Goal: Information Seeking & Learning: Learn about a topic

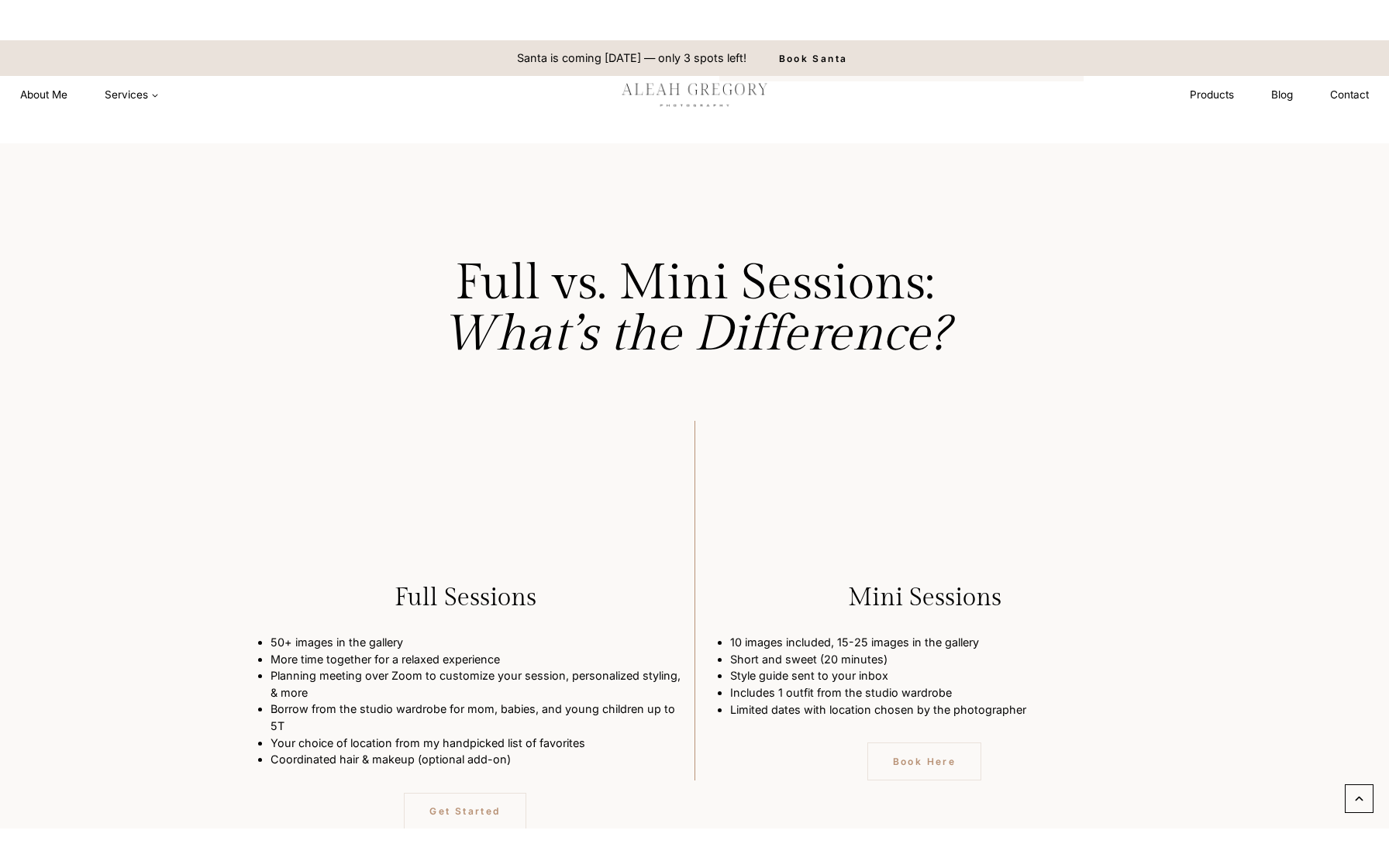
scroll to position [3825, 0]
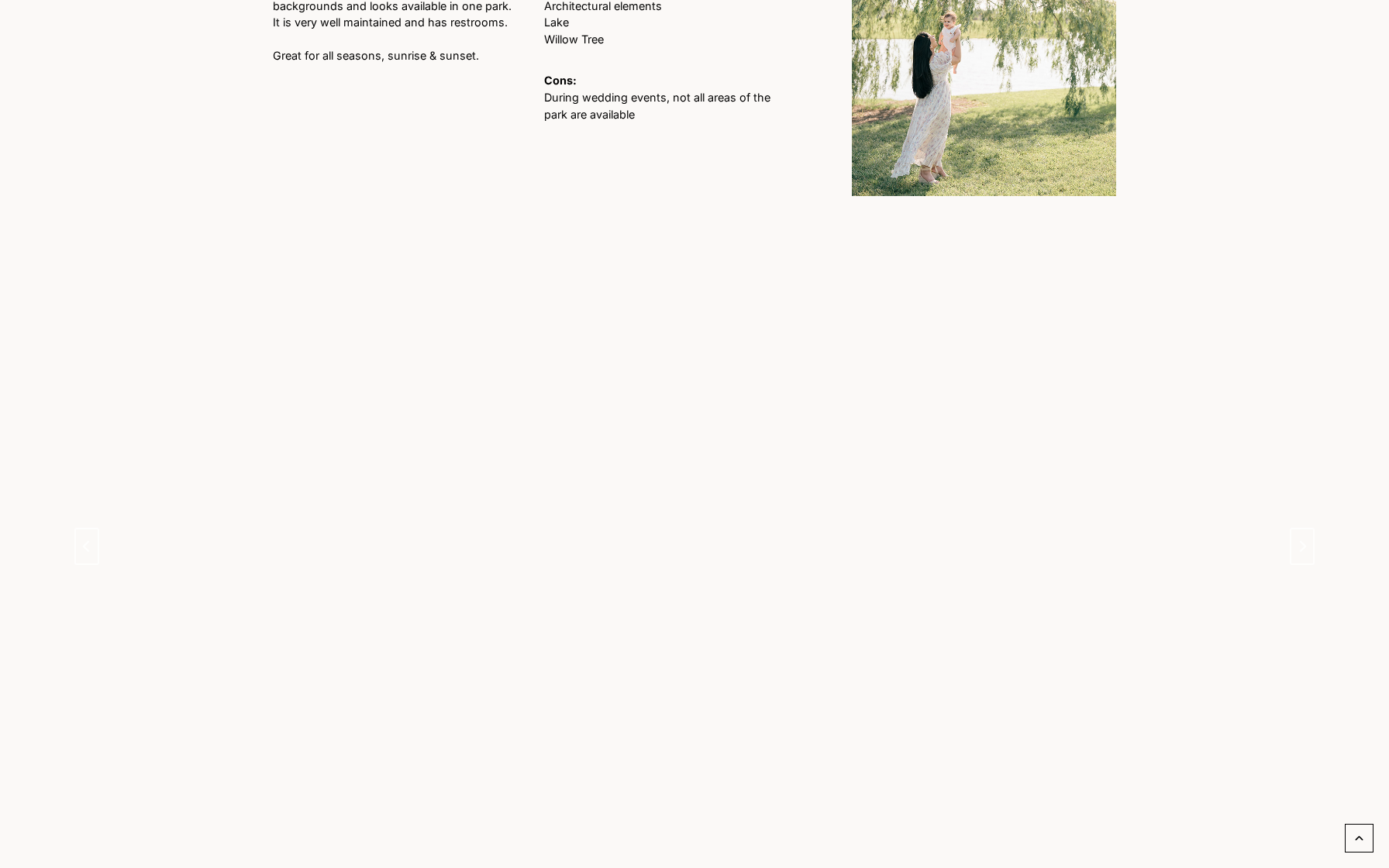
scroll to position [1176, 0]
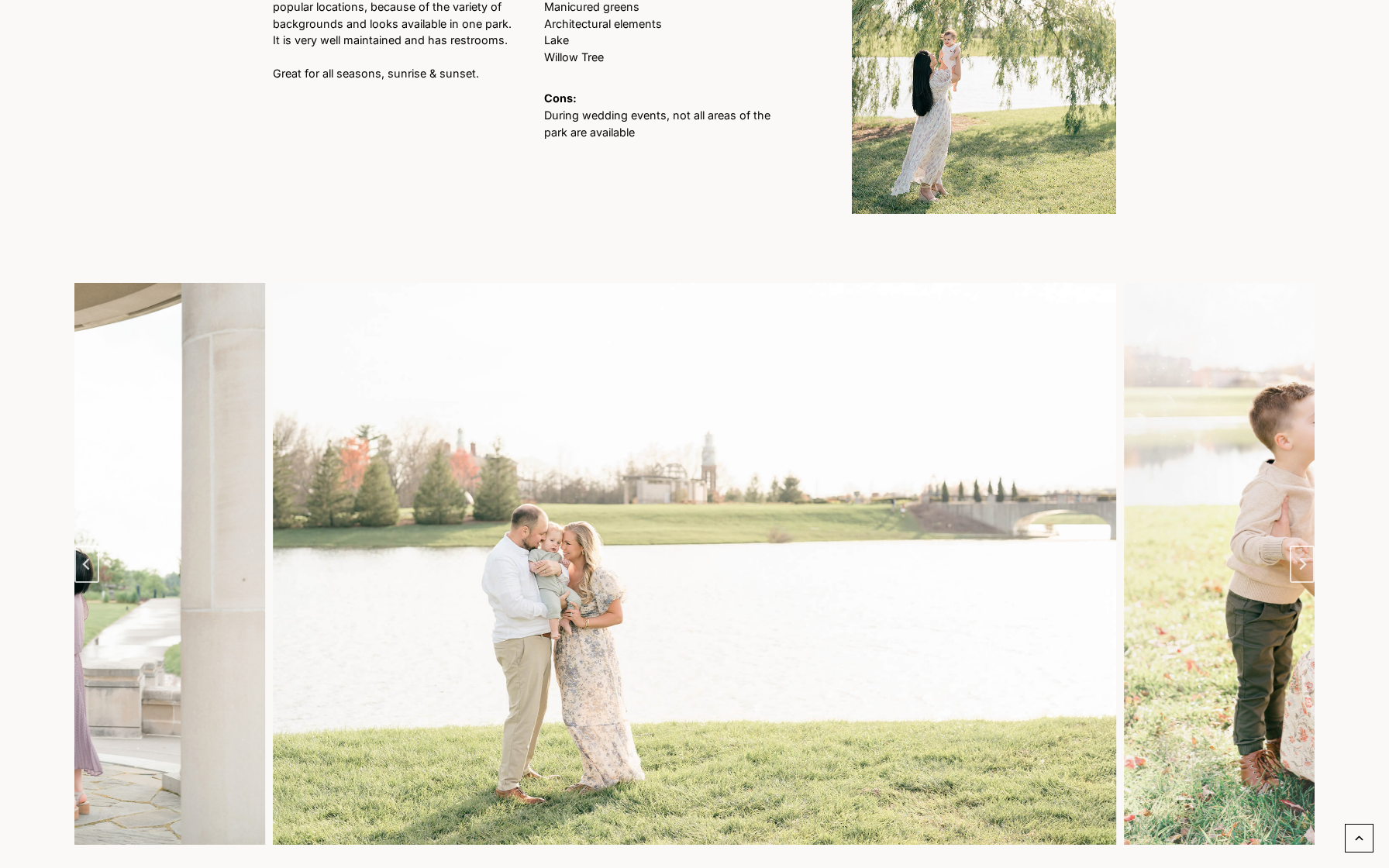
click at [724, 515] on img "3 of 12" at bounding box center [695, 563] width 844 height 561
click at [1301, 558] on icon "Next slide" at bounding box center [1301, 564] width 12 height 12
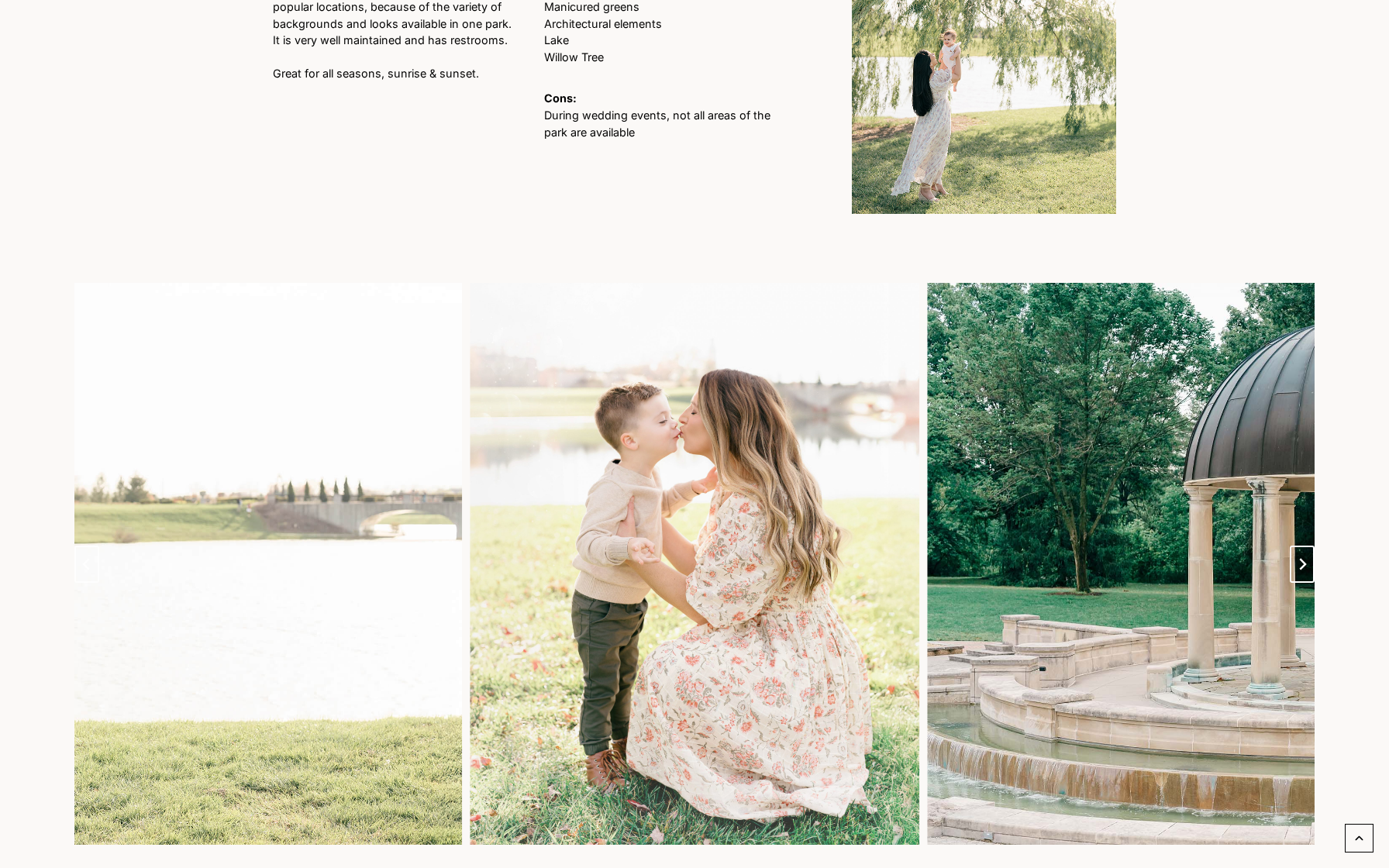
click at [1301, 558] on icon "Next slide" at bounding box center [1301, 564] width 12 height 12
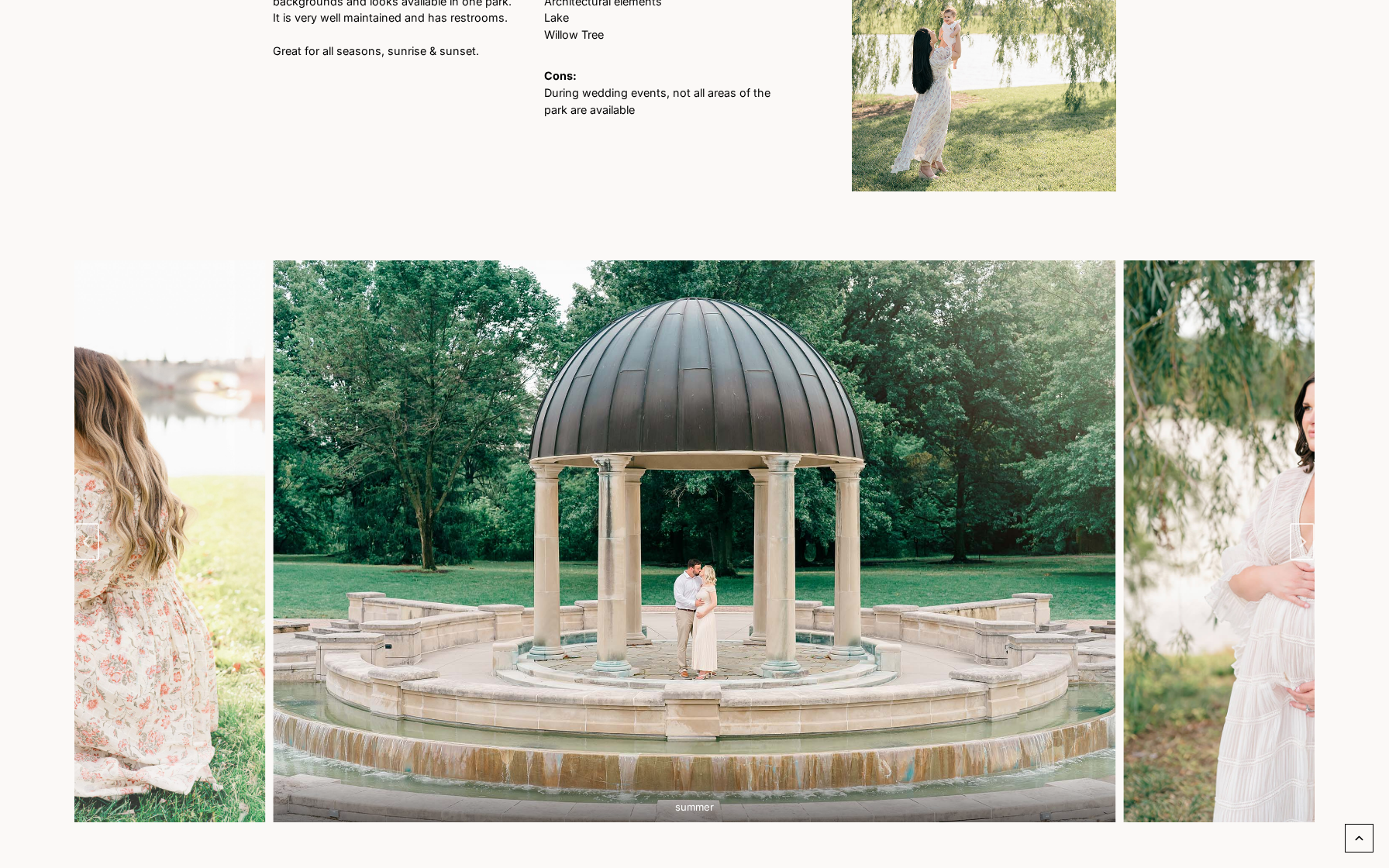
scroll to position [1200, 0]
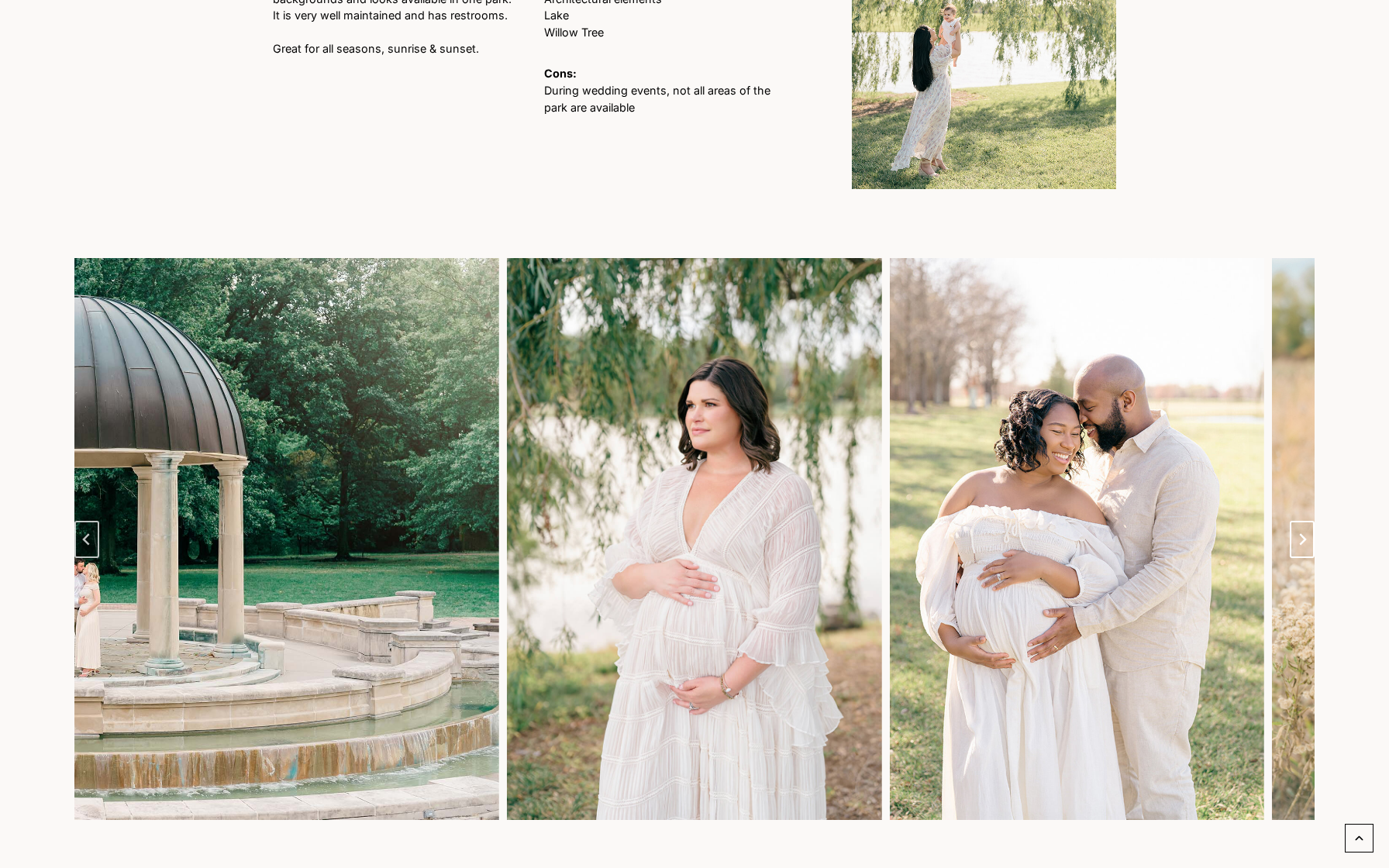
click at [1305, 540] on button "Next slide" at bounding box center [1301, 539] width 25 height 37
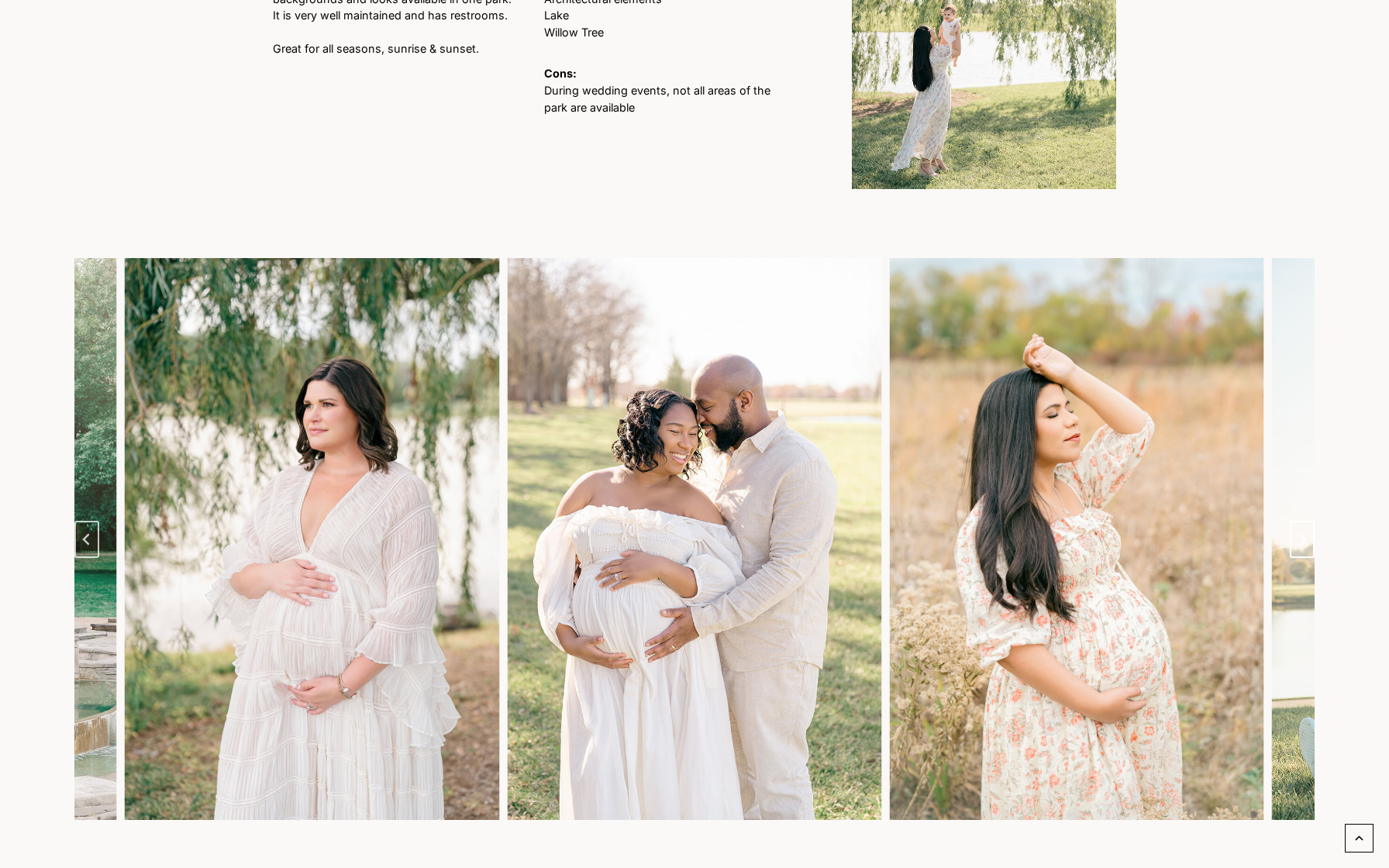
click at [1305, 540] on button "Next slide" at bounding box center [1301, 539] width 25 height 37
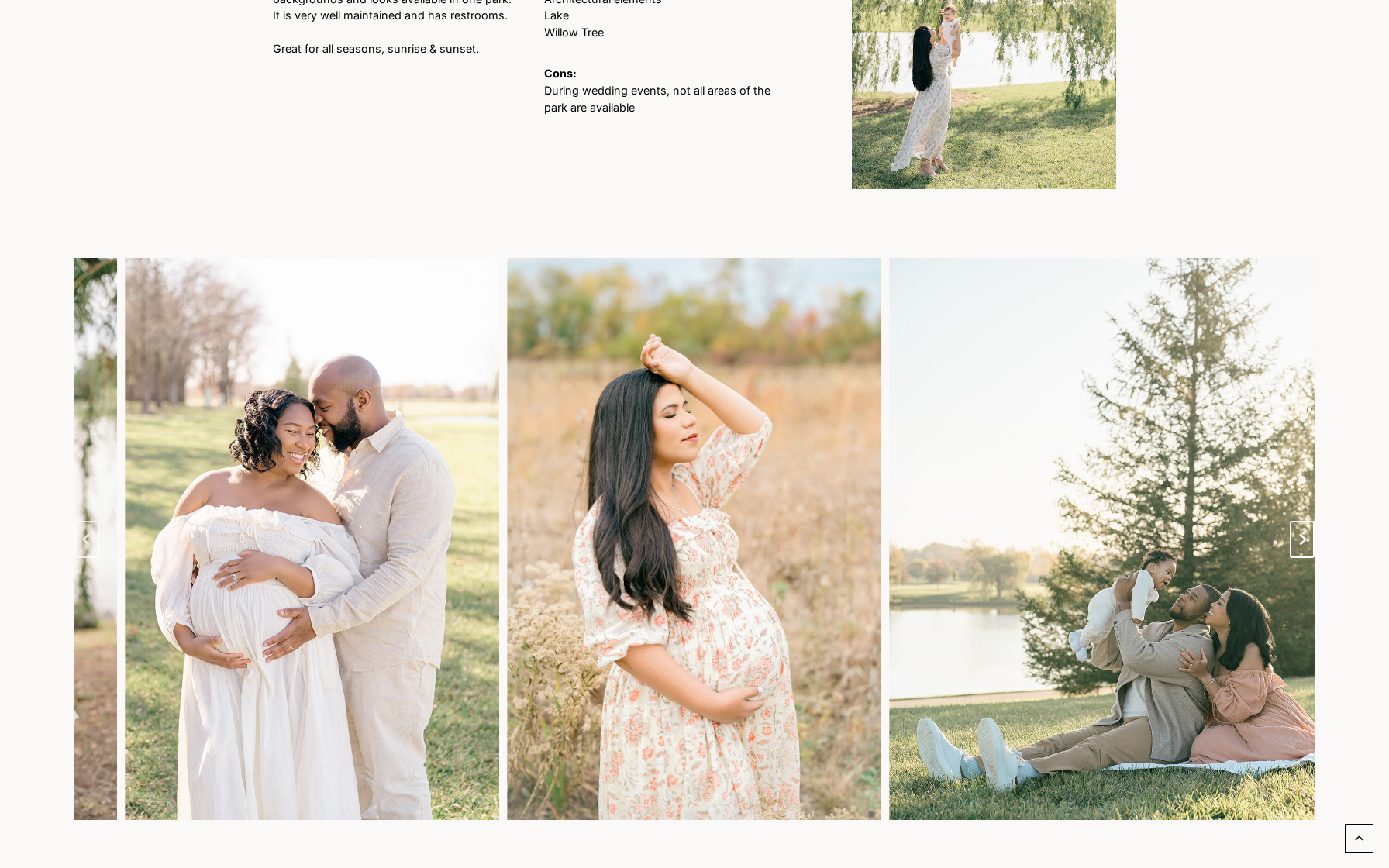
click at [1305, 540] on button "Next slide" at bounding box center [1301, 539] width 25 height 37
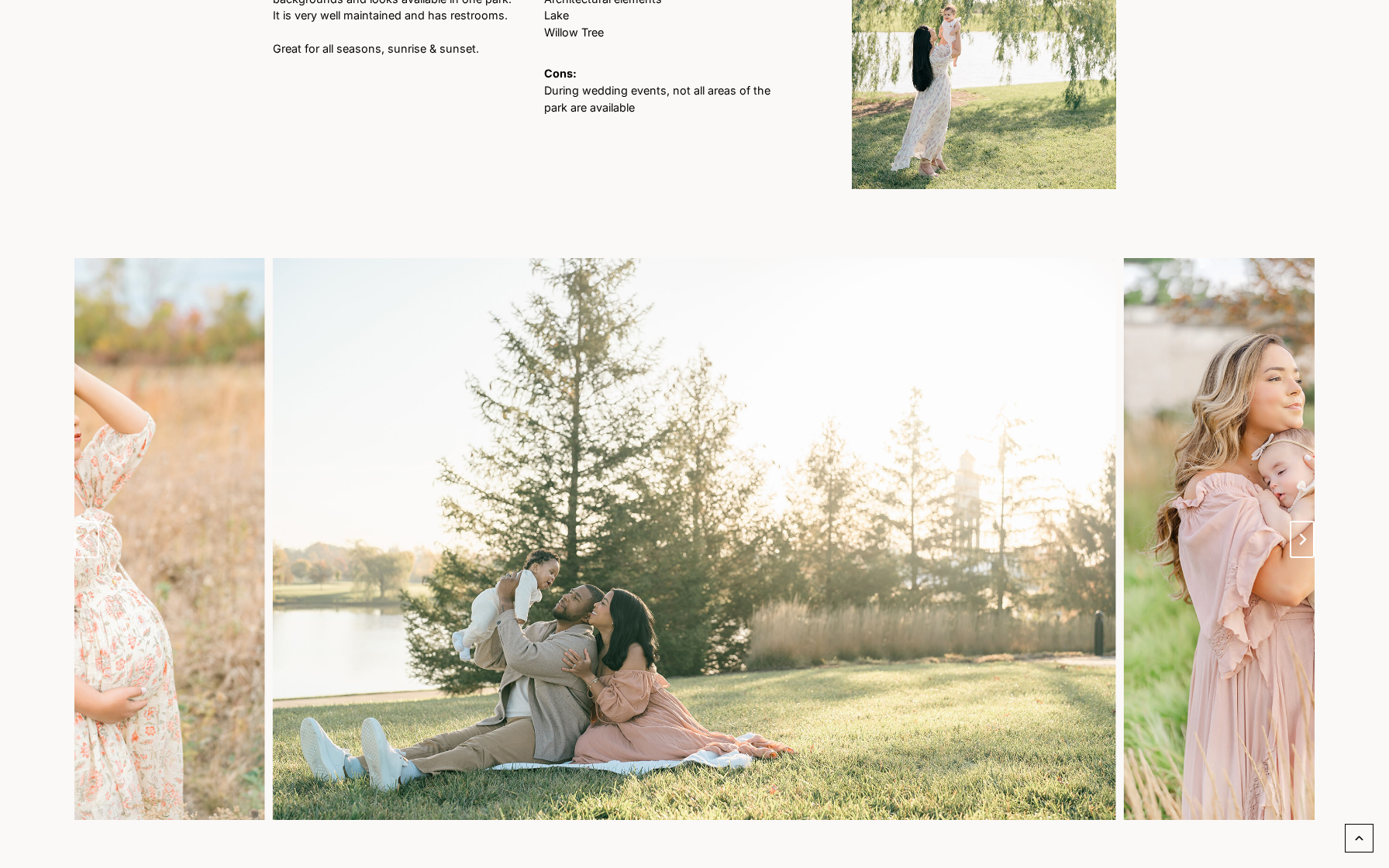
click at [1305, 540] on button "Next slide" at bounding box center [1301, 539] width 25 height 37
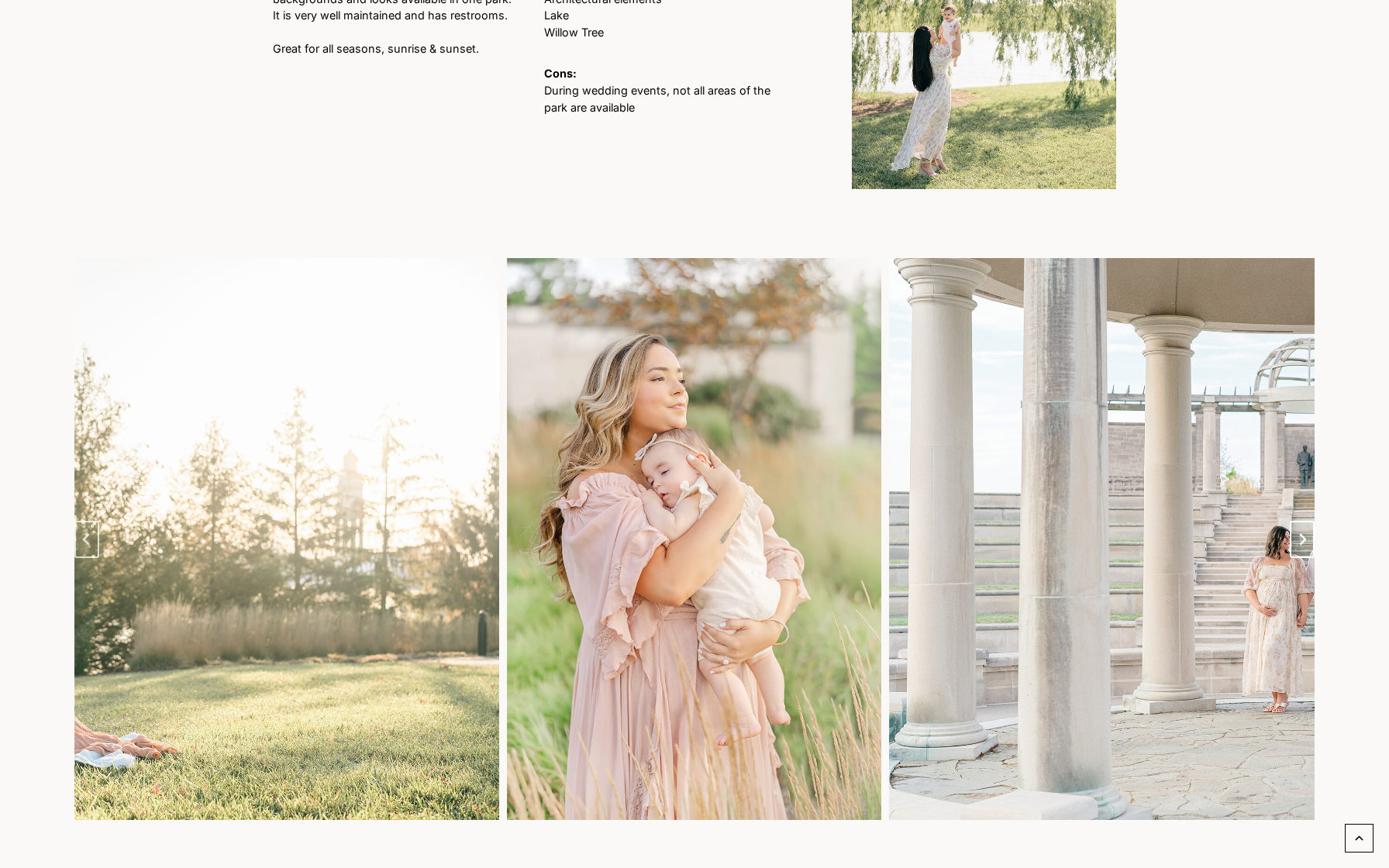
click at [1303, 533] on icon "Next slide" at bounding box center [1302, 539] width 7 height 11
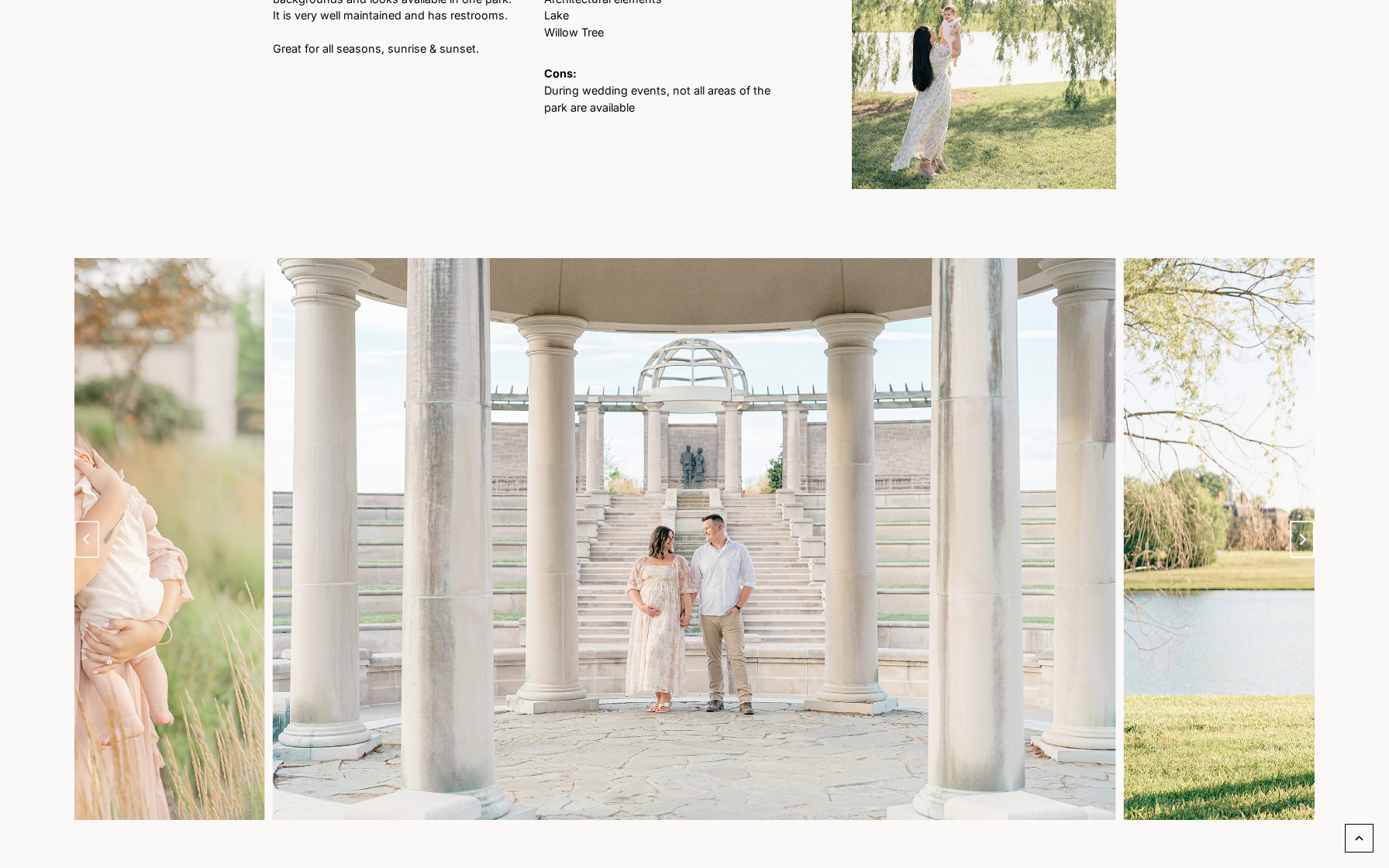
click at [1305, 533] on icon "Next slide" at bounding box center [1302, 539] width 7 height 11
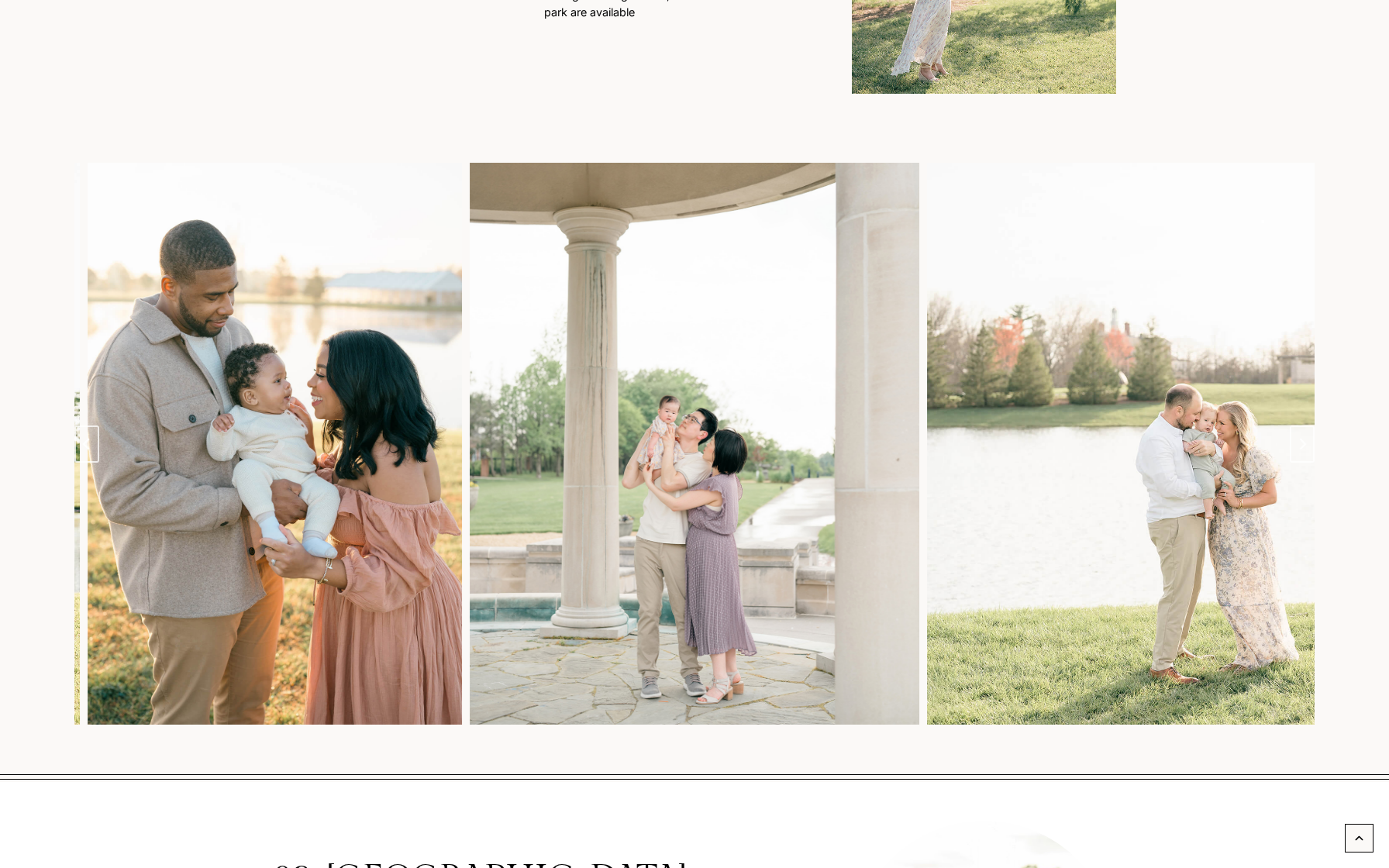
scroll to position [1298, 0]
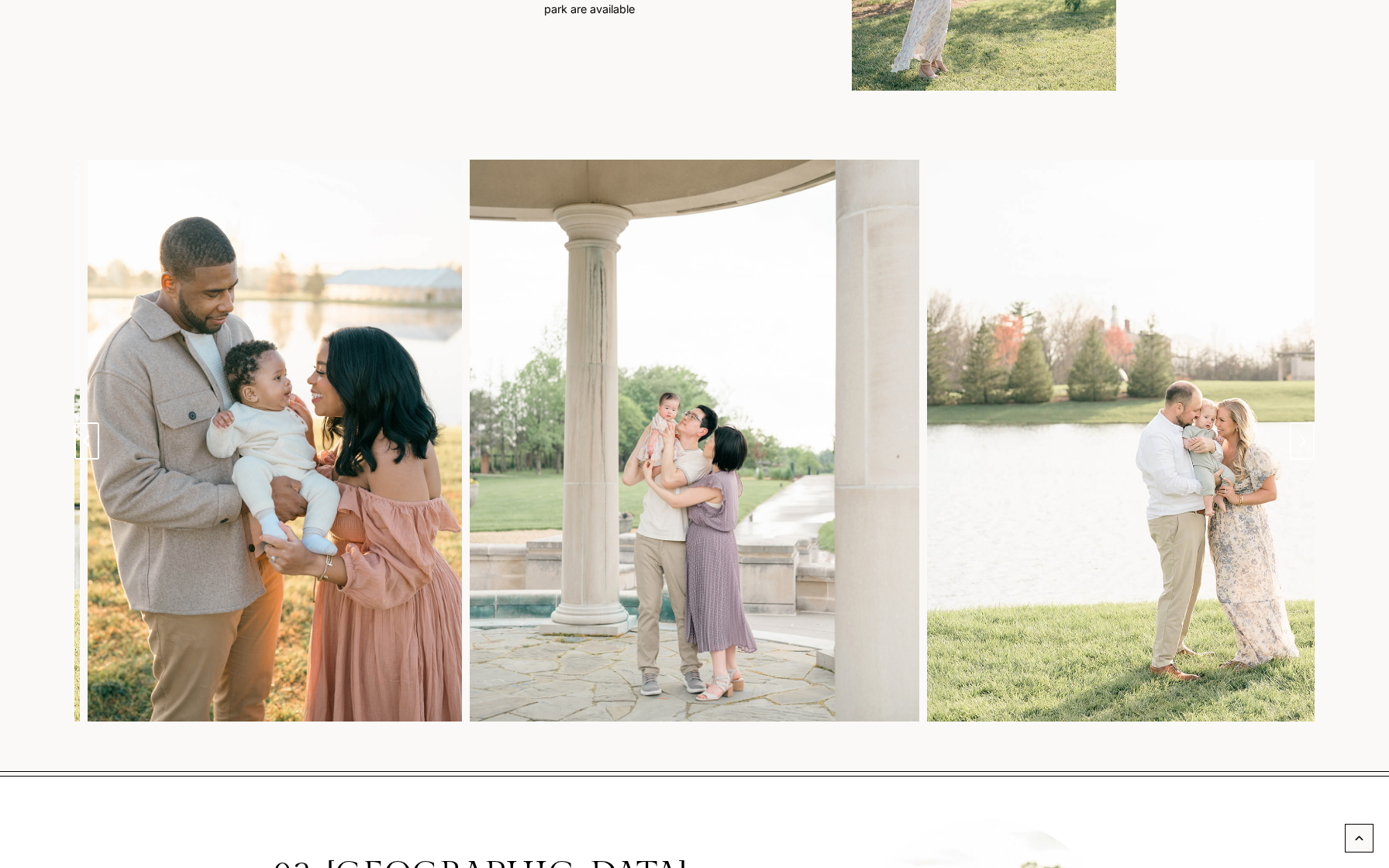
click at [76, 438] on button "Previous slide" at bounding box center [87, 441] width 25 height 37
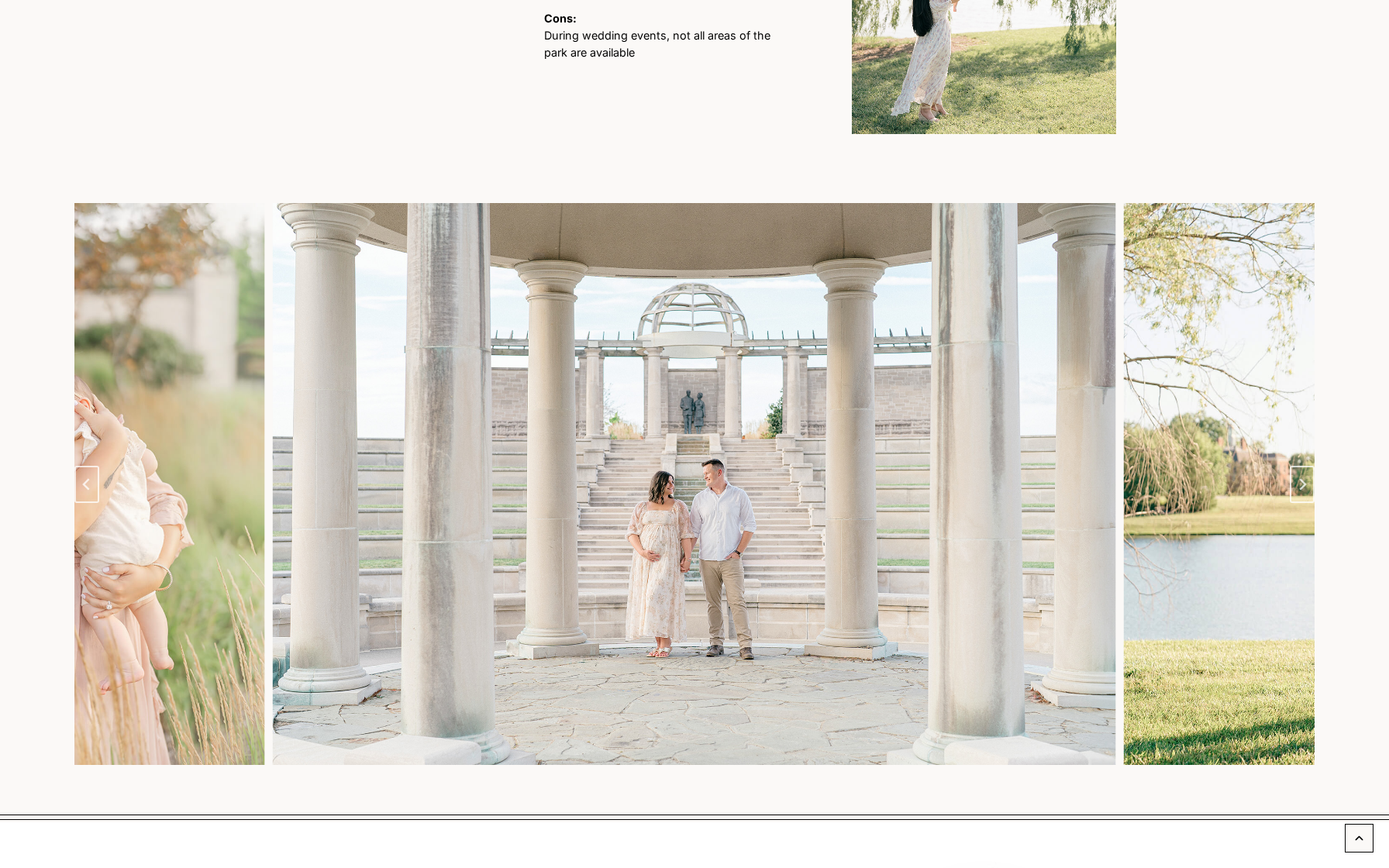
scroll to position [1267, 0]
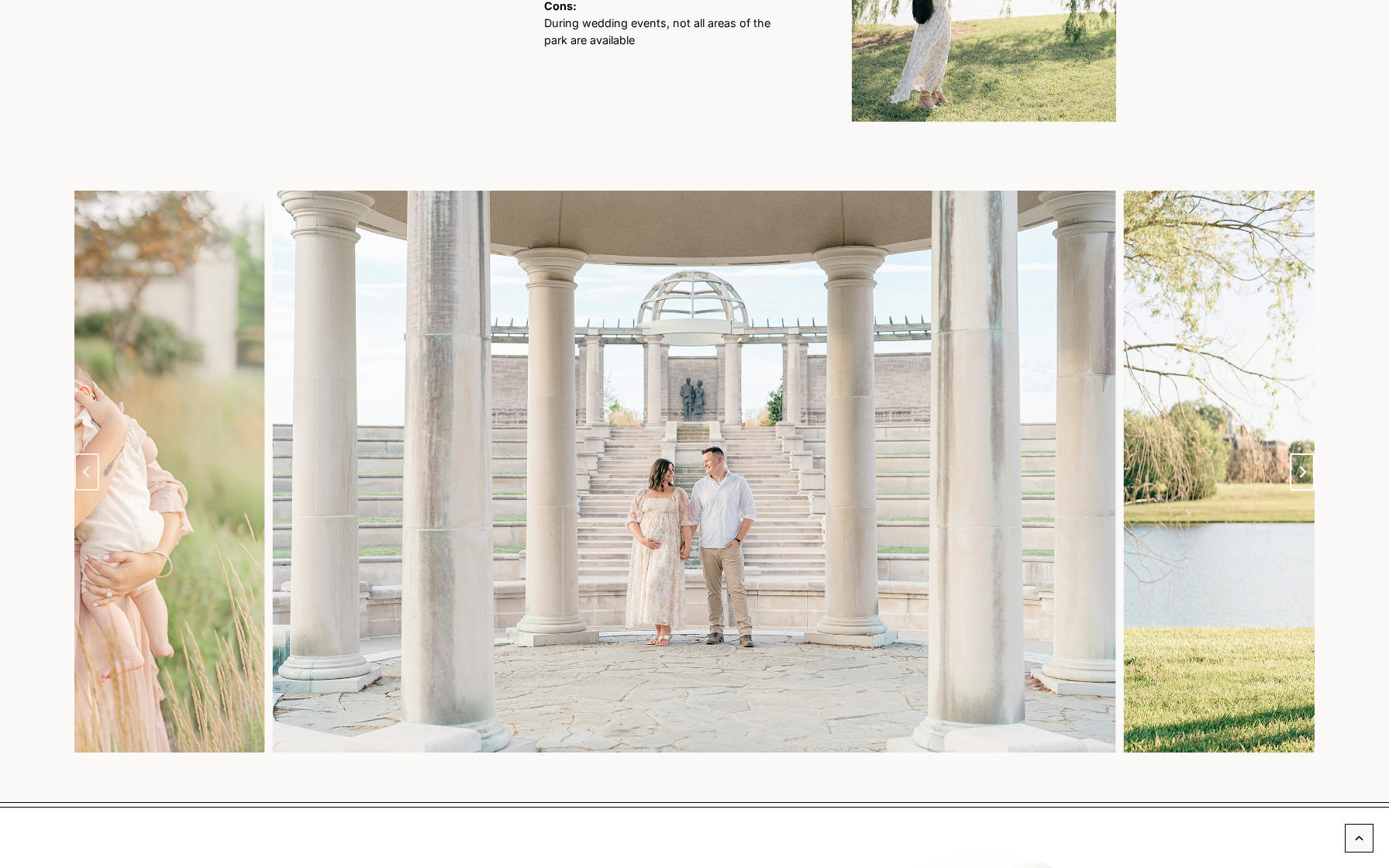
click at [1309, 470] on button "Next slide" at bounding box center [1301, 471] width 25 height 37
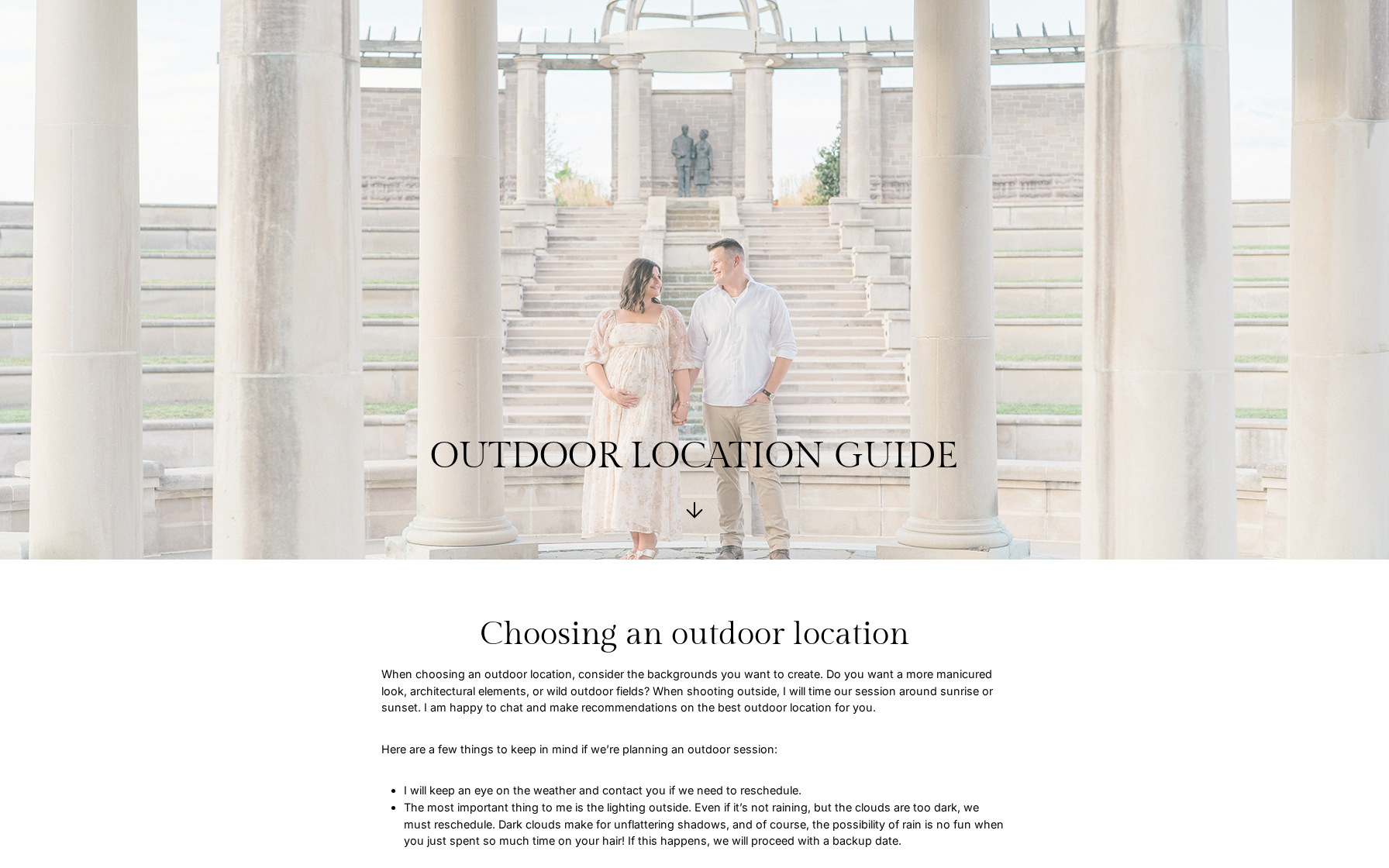
scroll to position [0, 0]
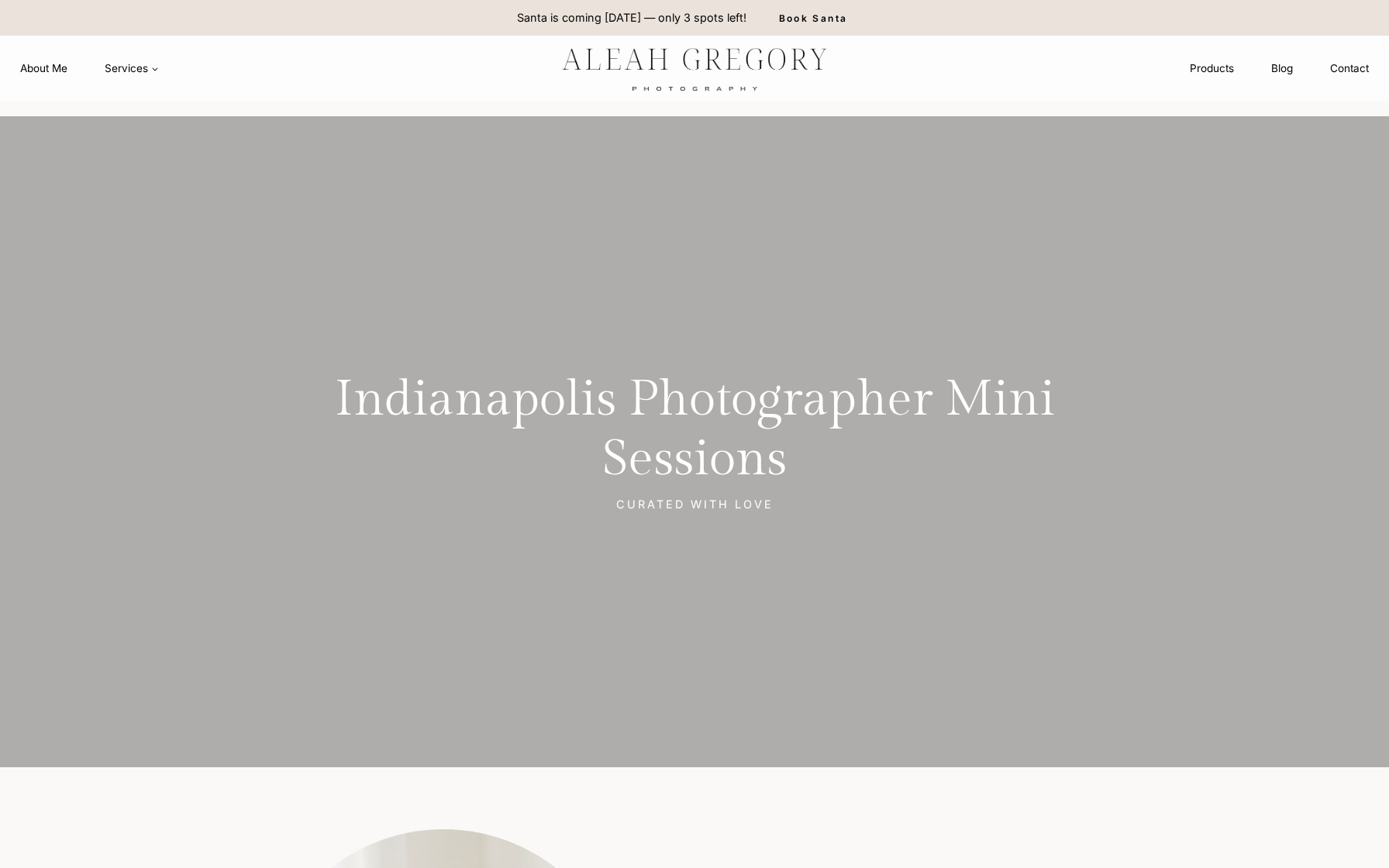
scroll to position [12, 0]
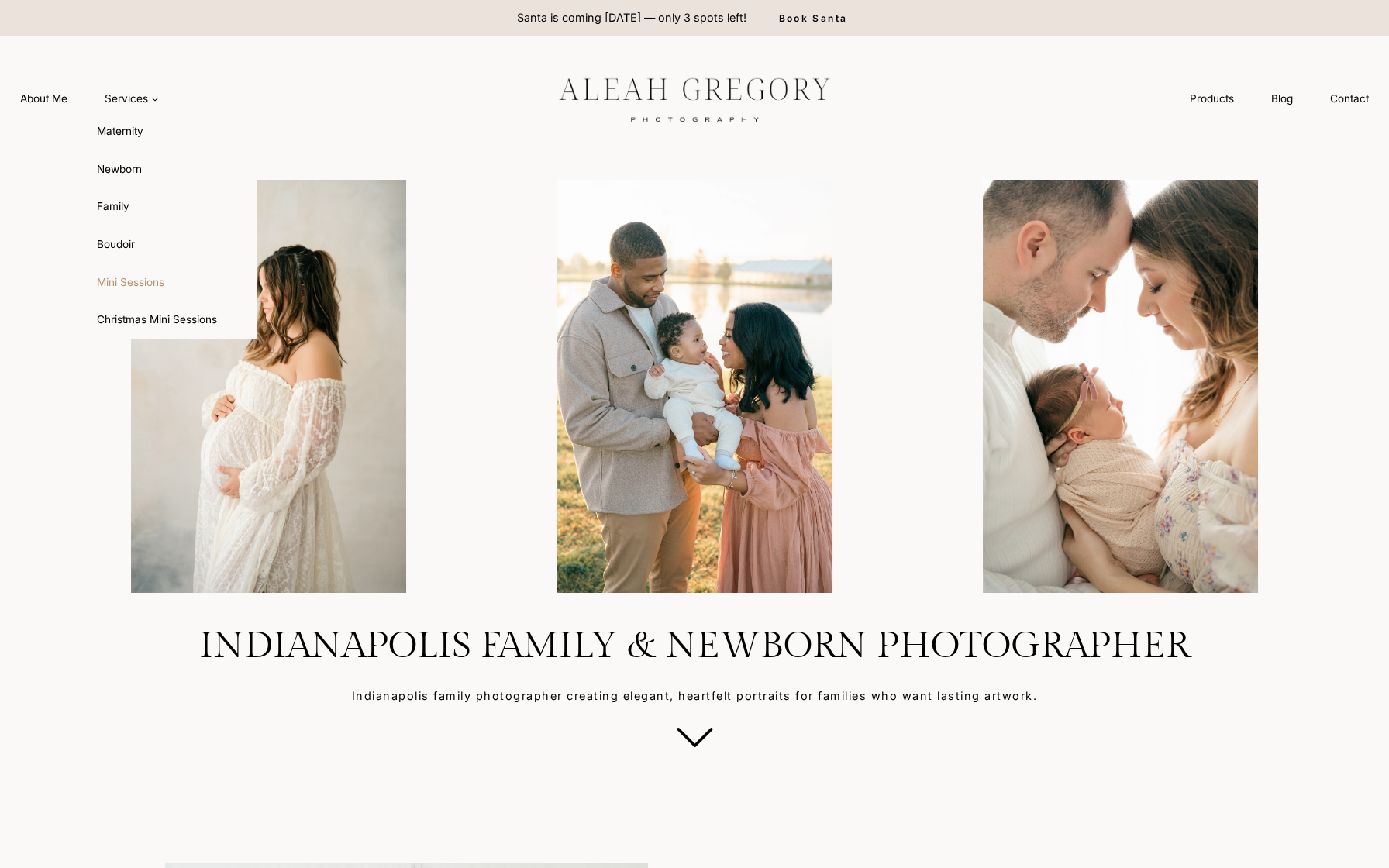
click at [130, 288] on link "Mini Sessions" at bounding box center [171, 282] width 170 height 37
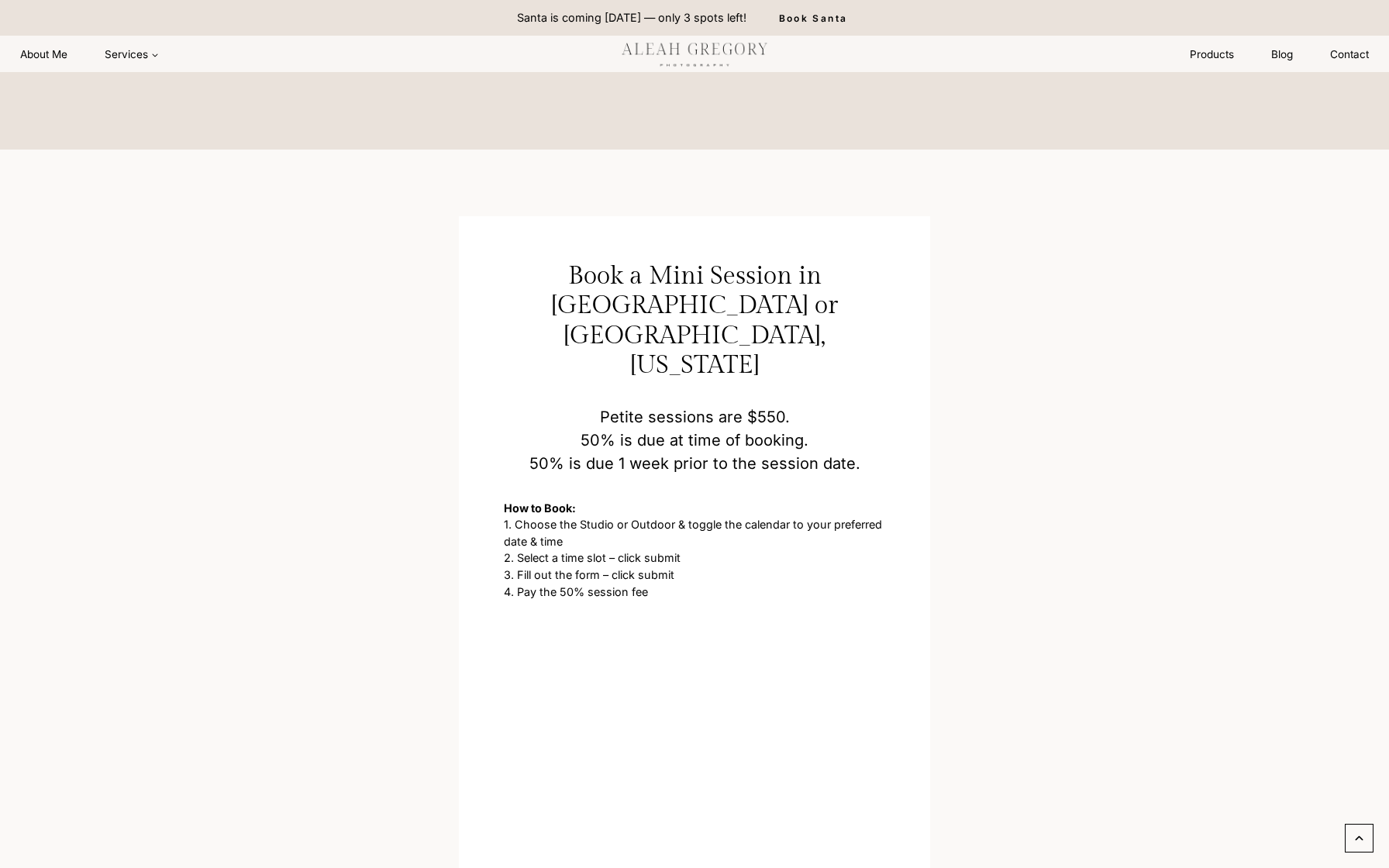
scroll to position [1262, 0]
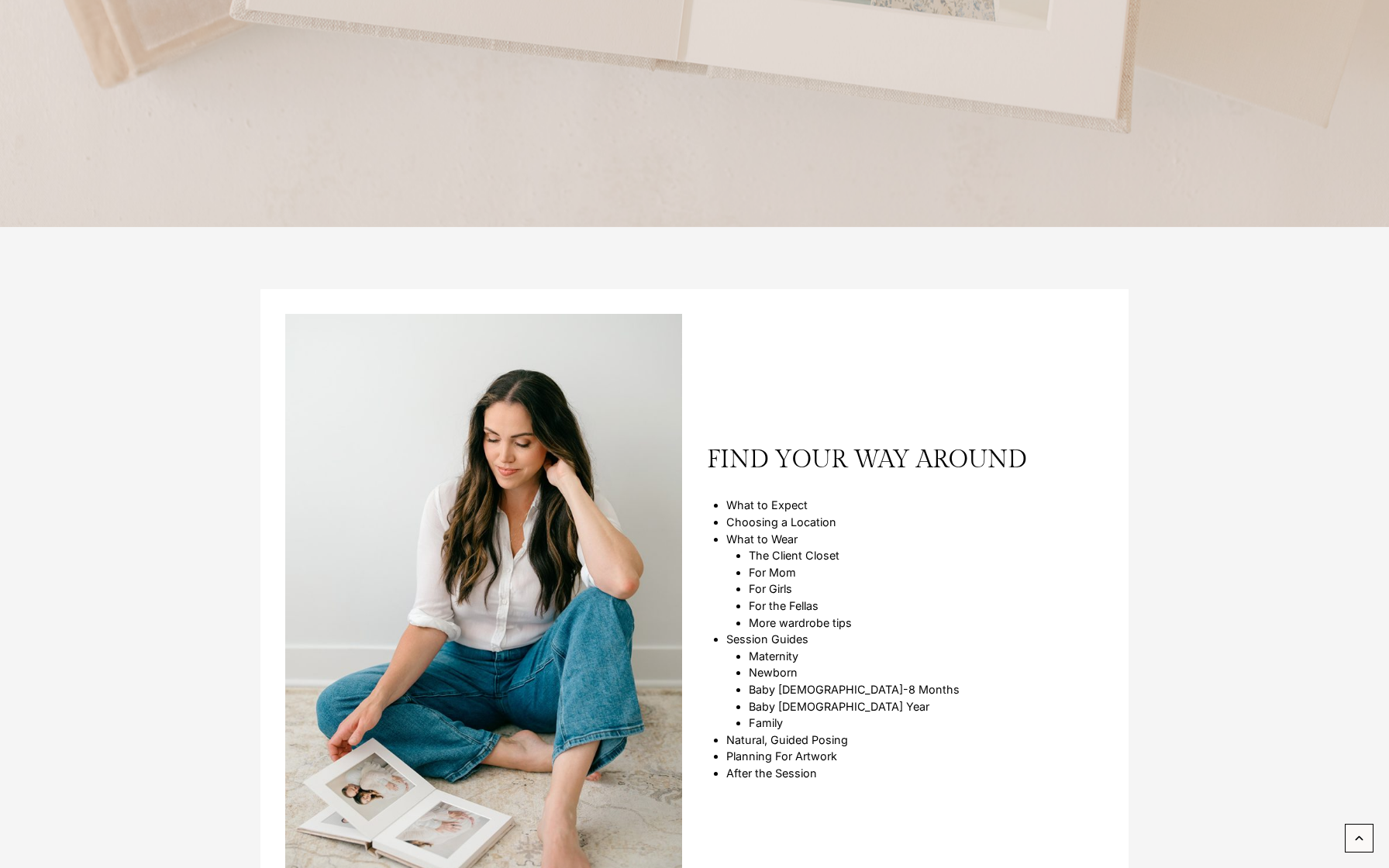
scroll to position [618, 0]
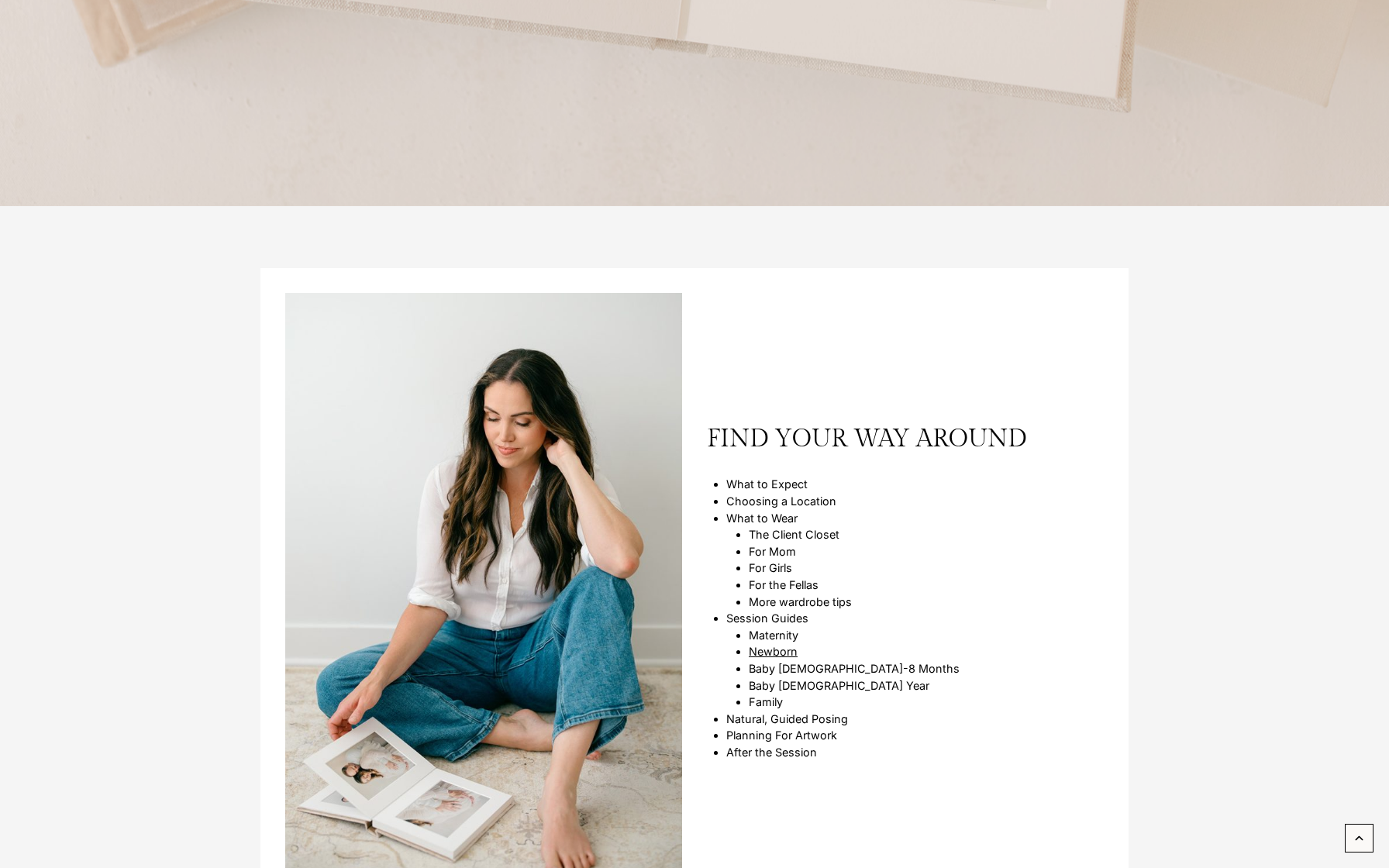
click at [783, 650] on link "Newborn" at bounding box center [773, 651] width 49 height 13
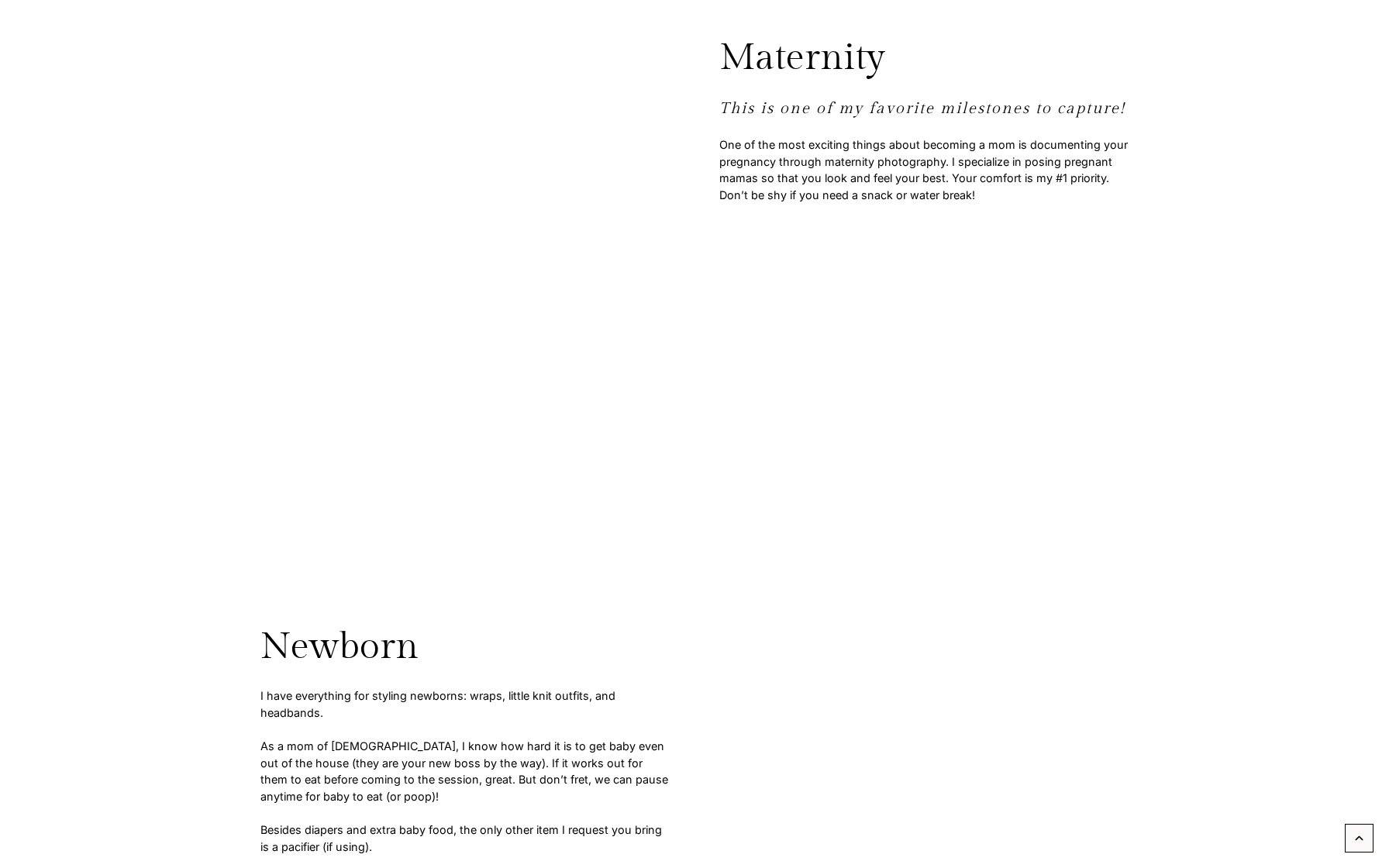
scroll to position [5891, 0]
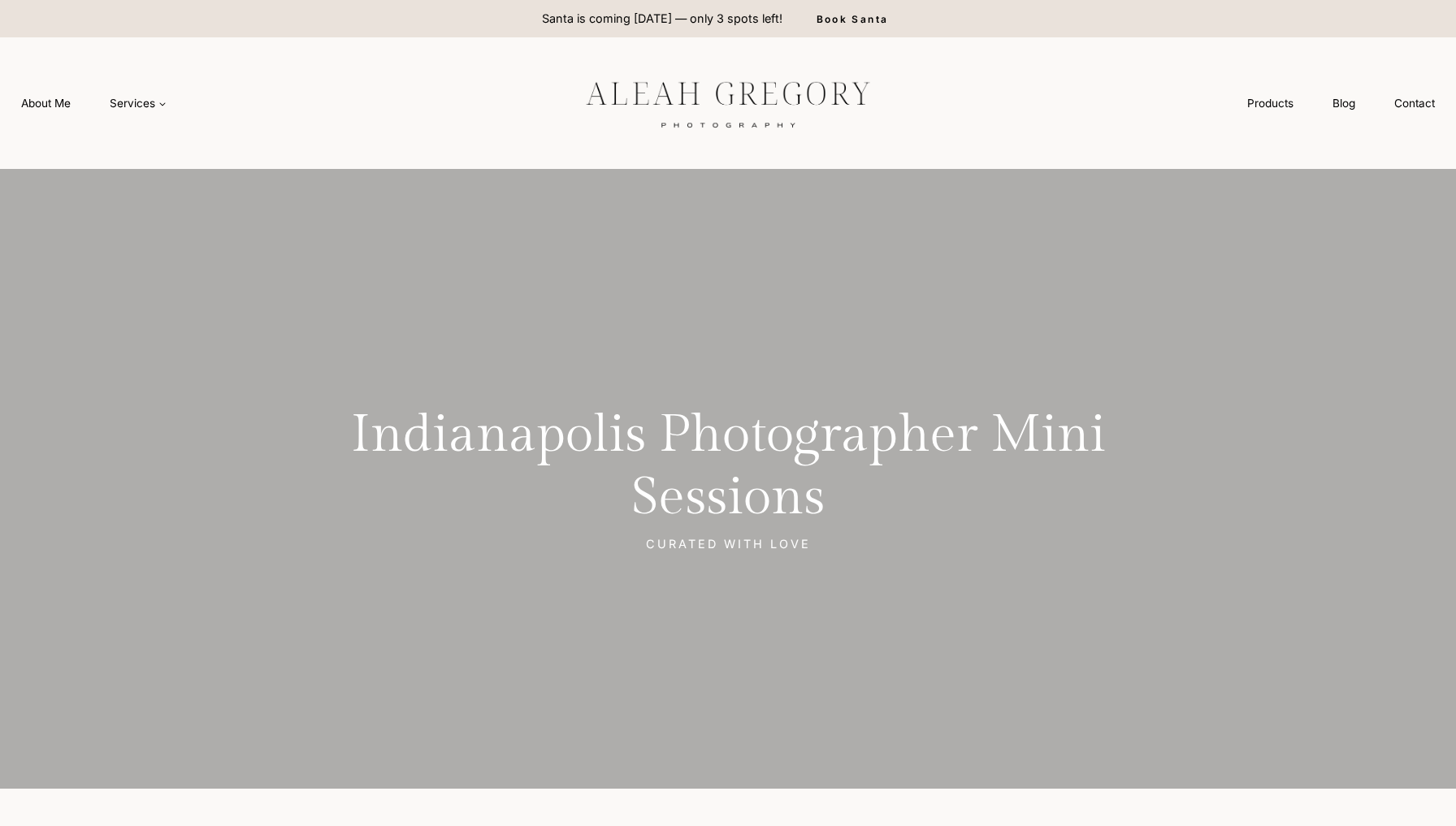
click at [1135, 2] on div "Santa is coming [DATE] — only 3 spots left! Book Santa" at bounding box center [728, 19] width 884 height 37
